Goal: Information Seeking & Learning: Find specific fact

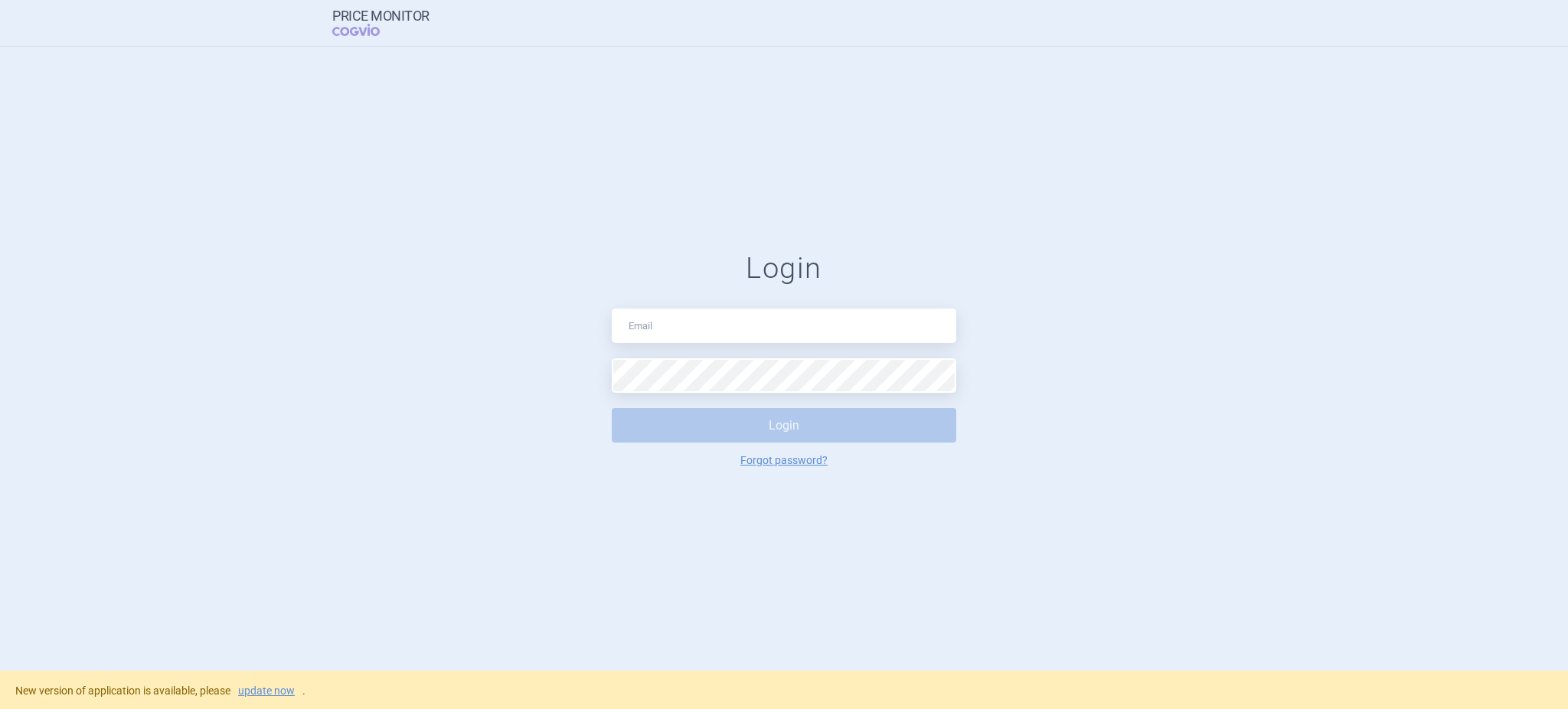
type input "[PERSON_NAME][EMAIL_ADDRESS][DOMAIN_NAME]"
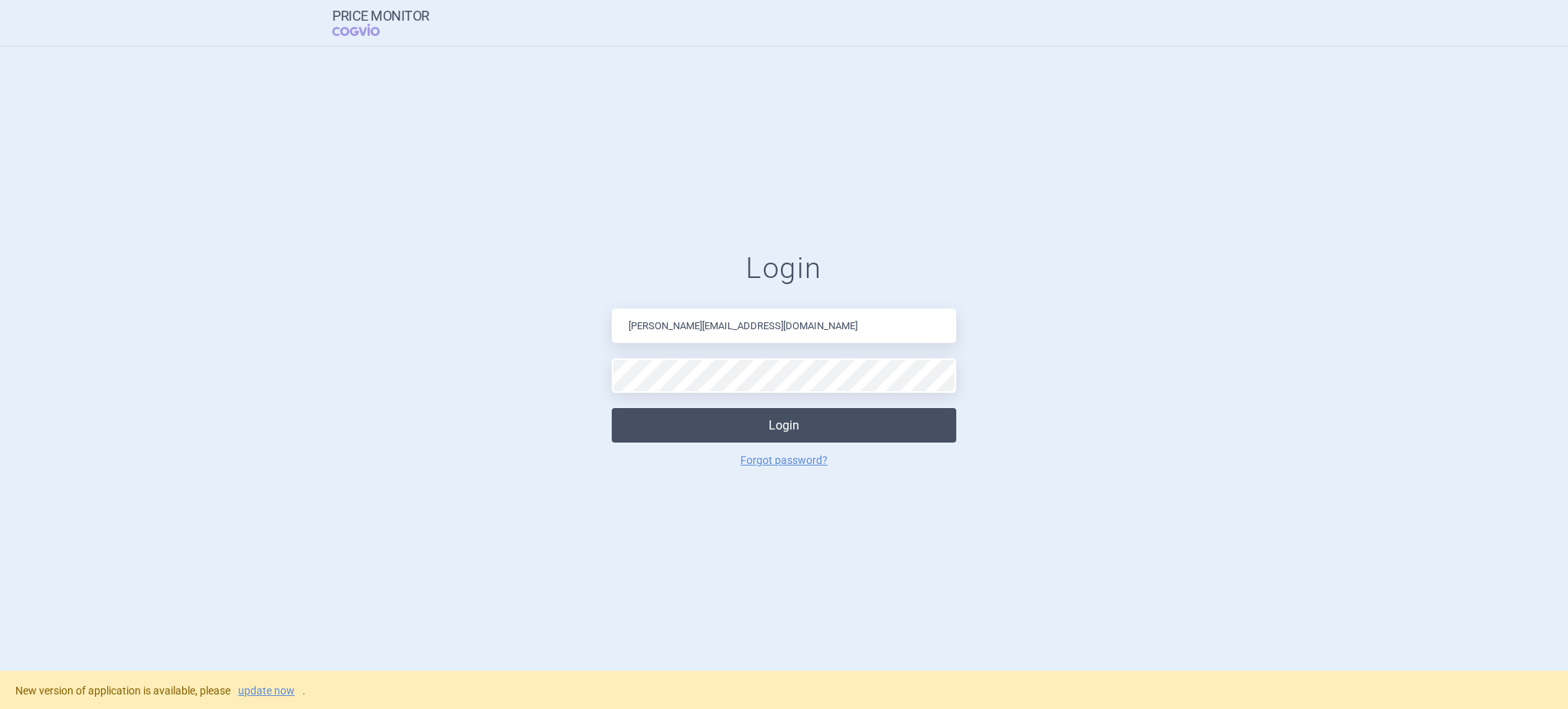
click at [692, 430] on button "Login" at bounding box center [784, 425] width 344 height 34
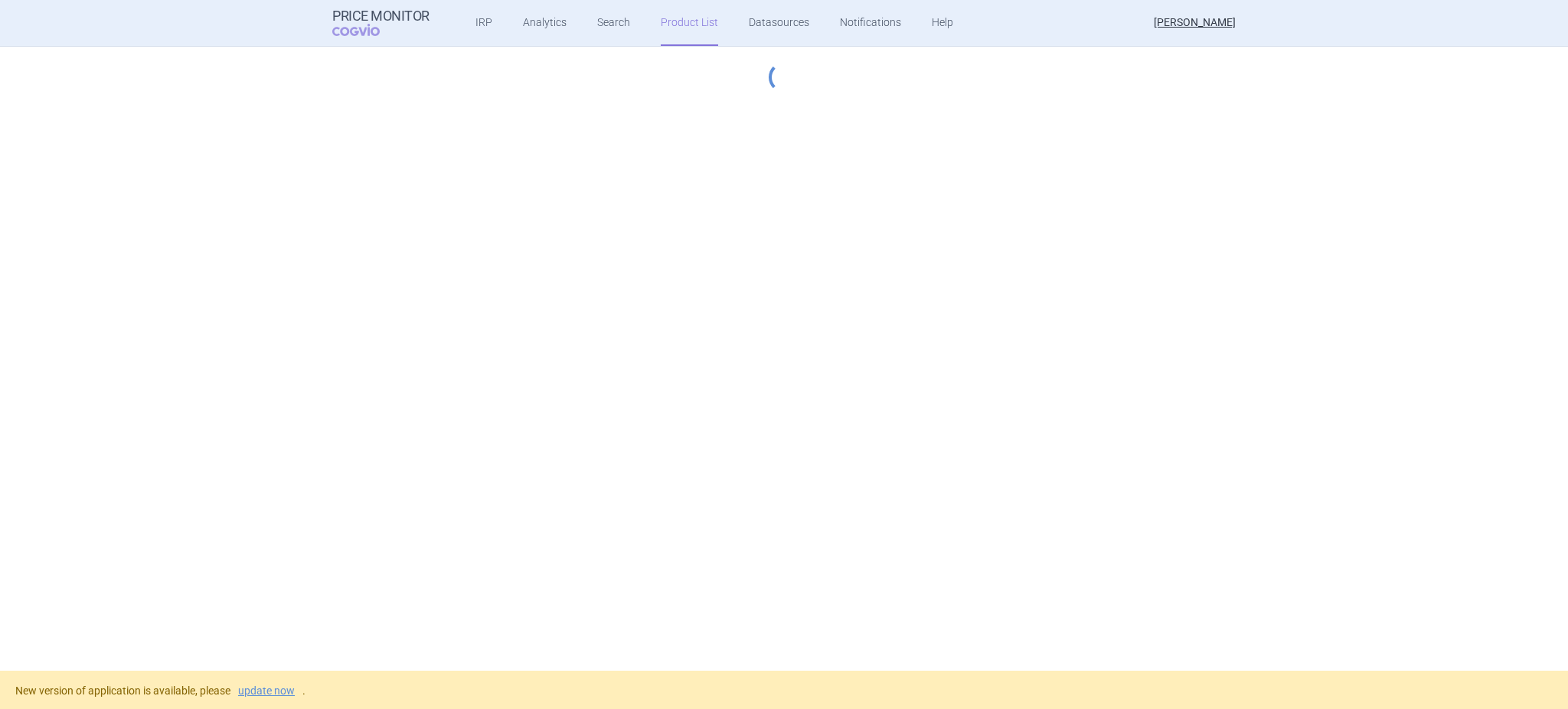
select select "hungary-included"
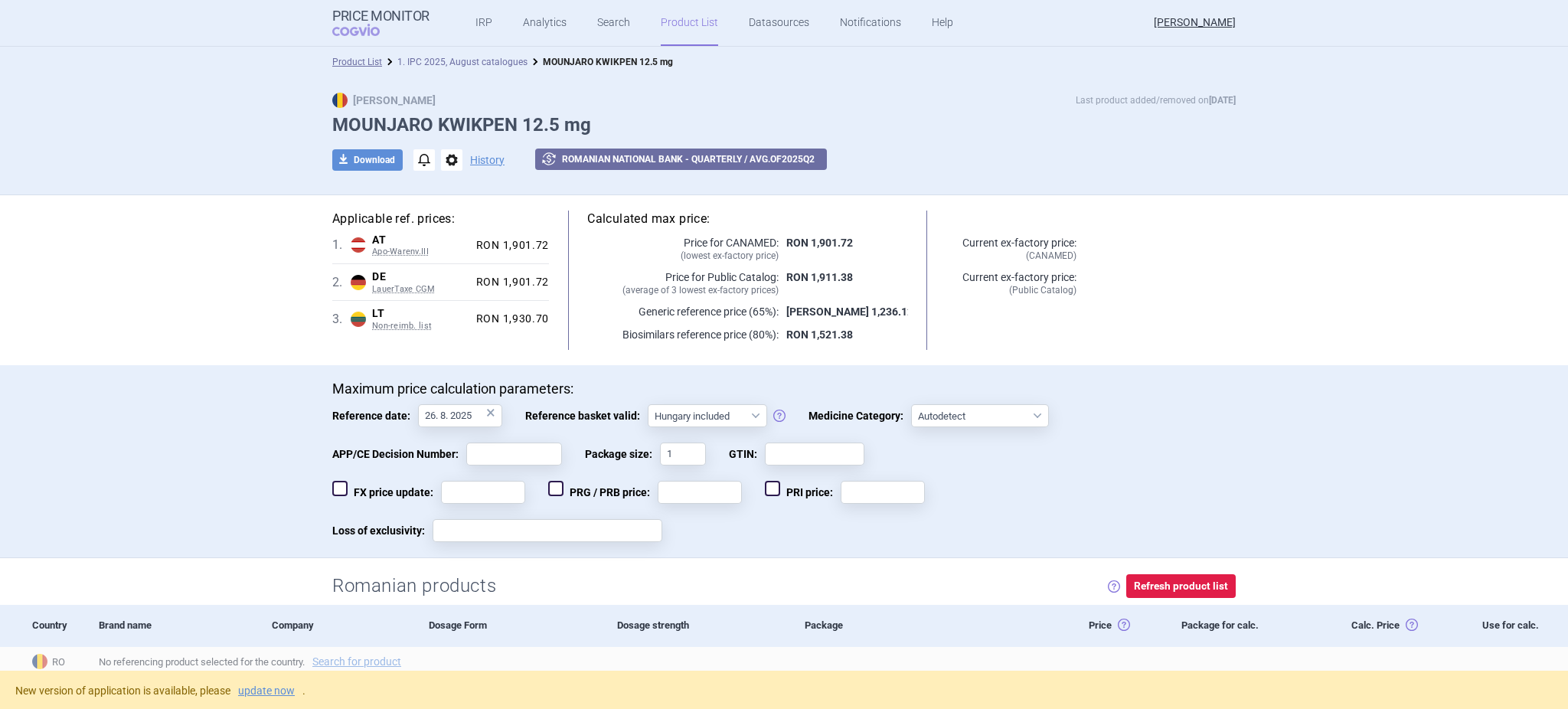
click at [438, 56] on link "1. IPC 2025, August catalogues" at bounding box center [462, 61] width 130 height 11
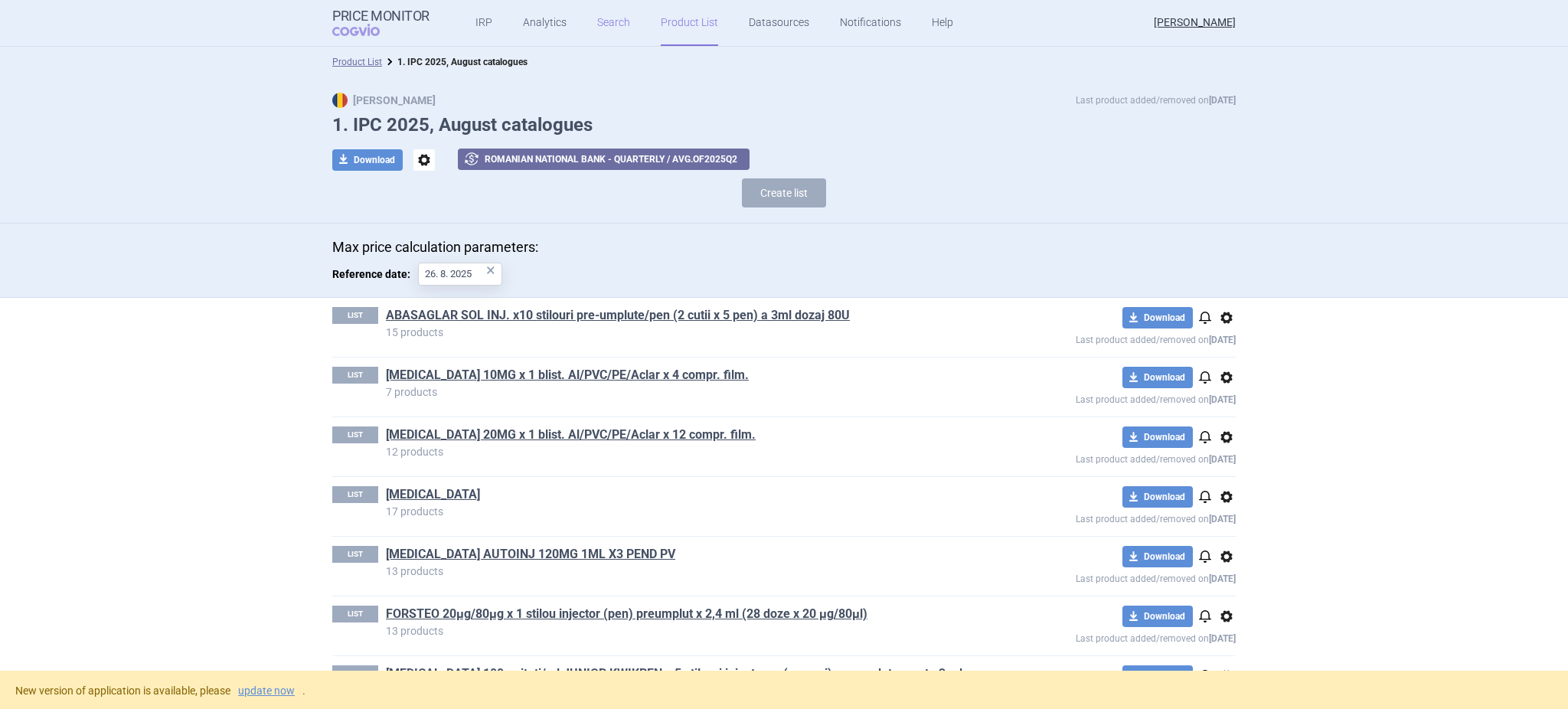
click at [597, 30] on link "Search" at bounding box center [613, 23] width 33 height 46
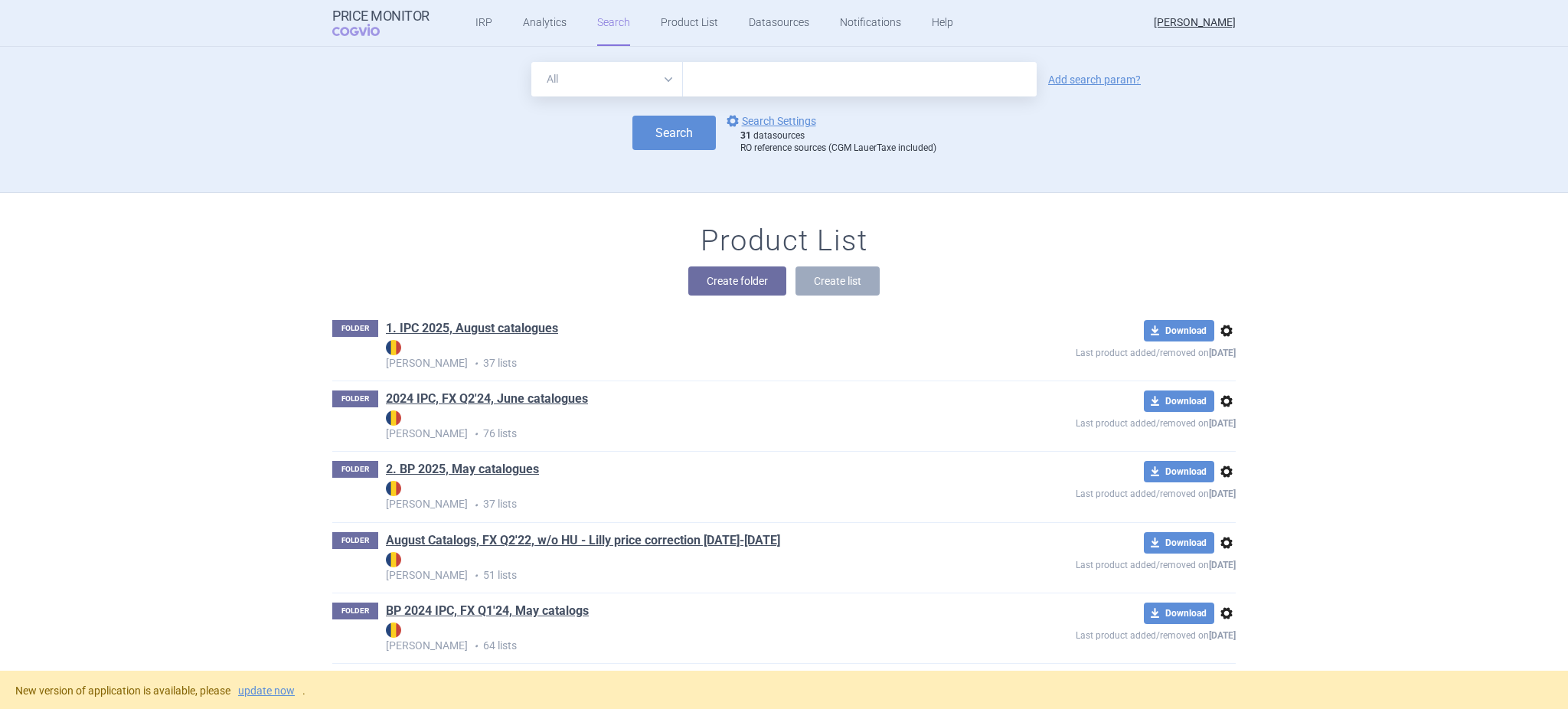
click at [777, 78] on input "text" at bounding box center [859, 79] width 354 height 34
type input "omvoh"
click at [660, 141] on button "Search" at bounding box center [674, 133] width 83 height 34
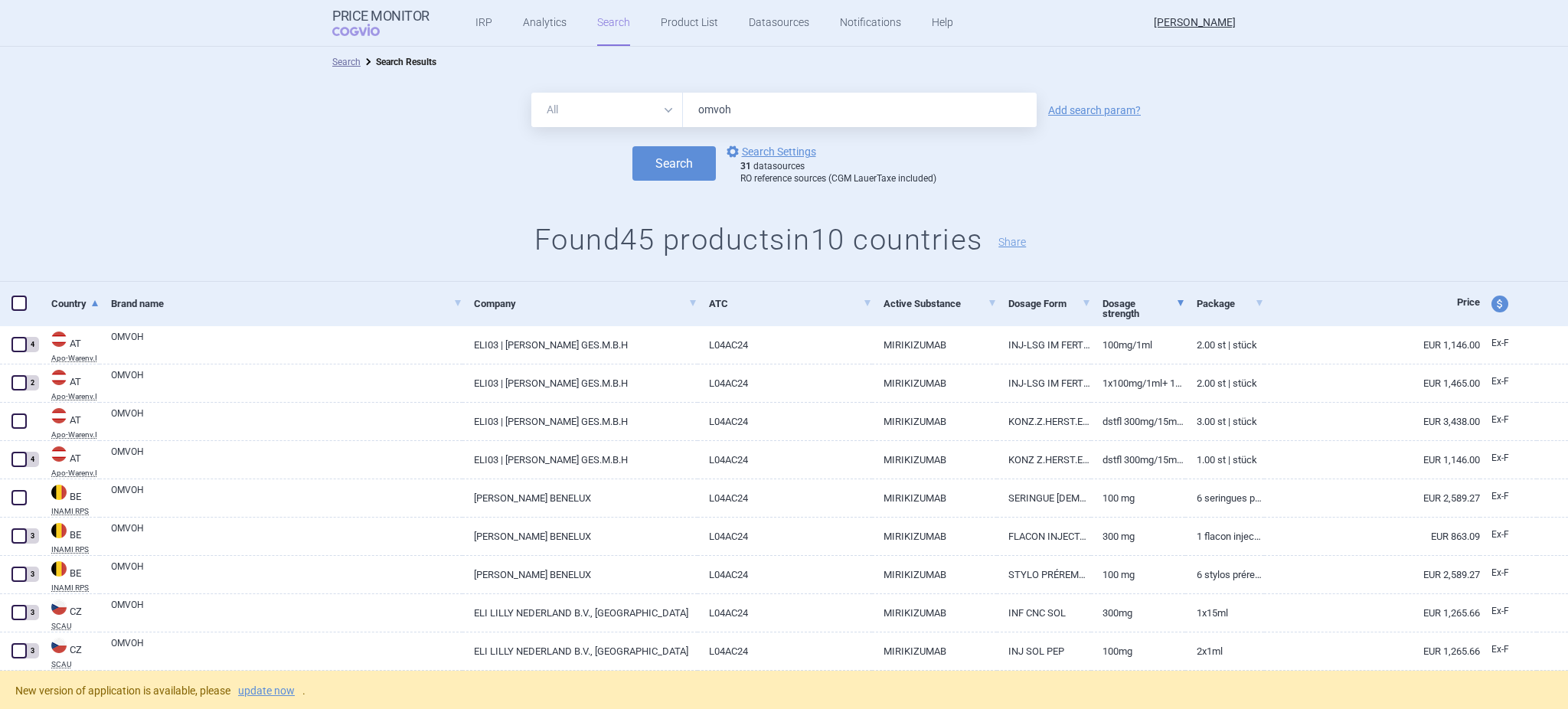
click at [1120, 308] on link "Dosage strength" at bounding box center [1144, 308] width 82 height 48
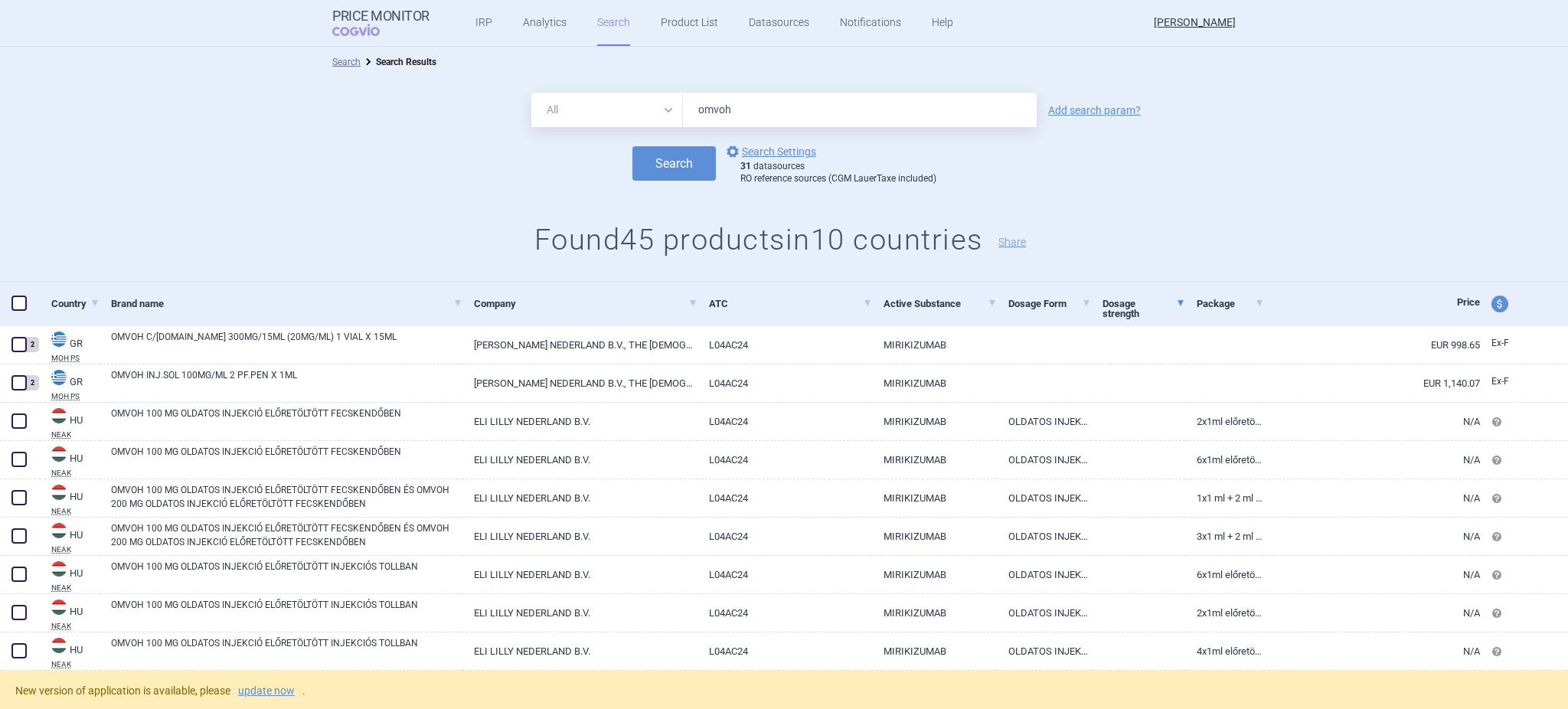
click at [1120, 308] on link "Dosage strength" at bounding box center [1144, 308] width 82 height 48
